Goal: Task Accomplishment & Management: Complete application form

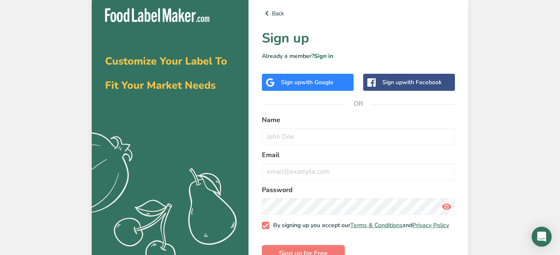
scroll to position [25, 0]
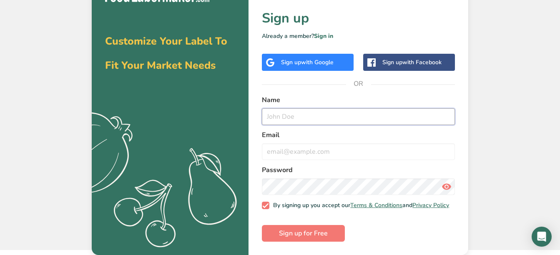
click at [308, 114] on input "text" at bounding box center [358, 117] width 193 height 17
type input "[PERSON_NAME]"
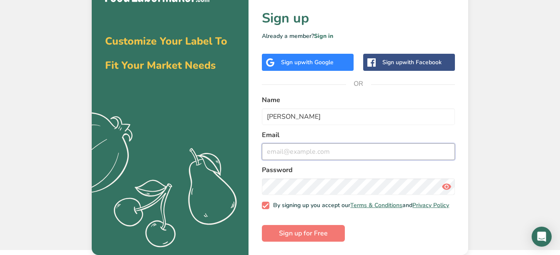
click at [298, 145] on input "email" at bounding box center [358, 152] width 193 height 17
type input "[EMAIL_ADDRESS][DOMAIN_NAME]"
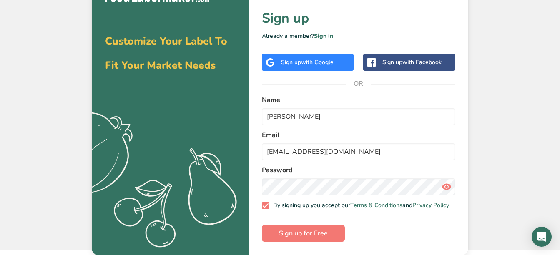
click at [447, 184] on icon at bounding box center [447, 186] width 10 height 15
click at [321, 236] on span "Sign up for Free" at bounding box center [303, 234] width 49 height 10
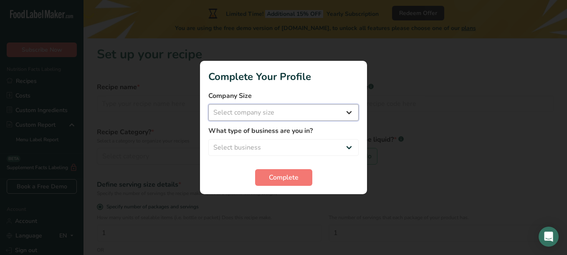
click at [351, 114] on select "Select company size Fewer than 10 Employees 10 to 50 Employees 51 to 500 Employ…" at bounding box center [283, 112] width 150 height 17
select select "1"
click at [208, 104] on select "Select company size Fewer than 10 Employees 10 to 50 Employees 51 to 500 Employ…" at bounding box center [283, 112] width 150 height 17
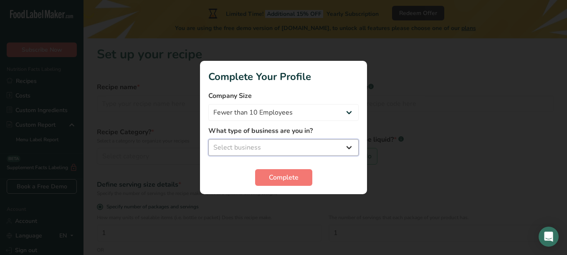
click at [346, 150] on select "Select business Packaged Food Manufacturer Restaurant & Cafe Bakery Meal Plans …" at bounding box center [283, 147] width 150 height 17
select select "8"
click at [208, 139] on select "Select business Packaged Food Manufacturer Restaurant & Cafe Bakery Meal Plans …" at bounding box center [283, 147] width 150 height 17
click at [349, 147] on select "Packaged Food Manufacturer Restaurant & Cafe Bakery Meal Plans & Catering Compa…" at bounding box center [283, 147] width 150 height 17
click at [208, 139] on select "Packaged Food Manufacturer Restaurant & Cafe Bakery Meal Plans & Catering Compa…" at bounding box center [283, 147] width 150 height 17
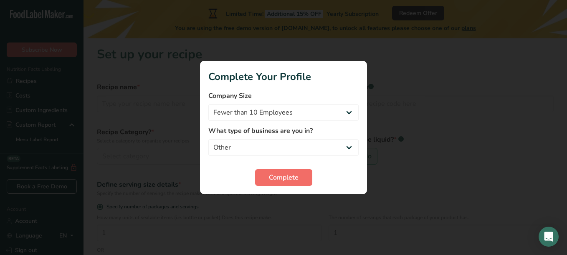
click at [291, 179] on span "Complete" at bounding box center [284, 178] width 30 height 10
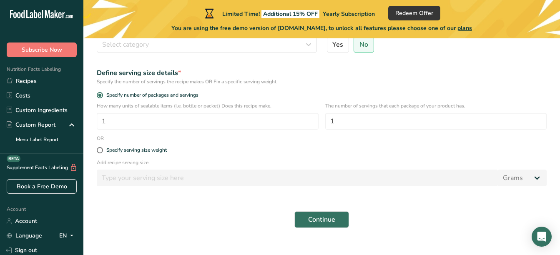
scroll to position [125, 0]
